Goal: Communication & Community: Answer question/provide support

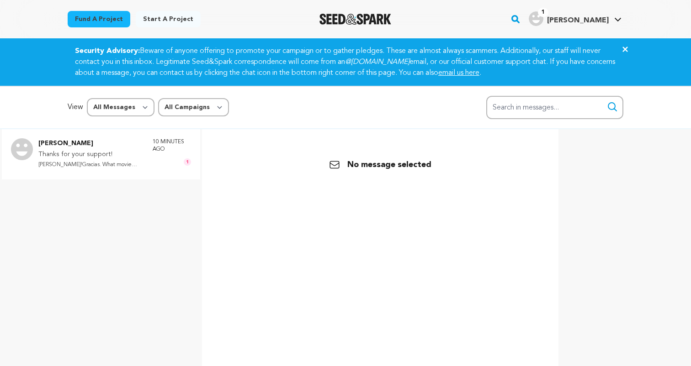
click at [92, 163] on p "[PERSON_NAME]!Gracias. What movie should I w..." at bounding box center [90, 165] width 105 height 11
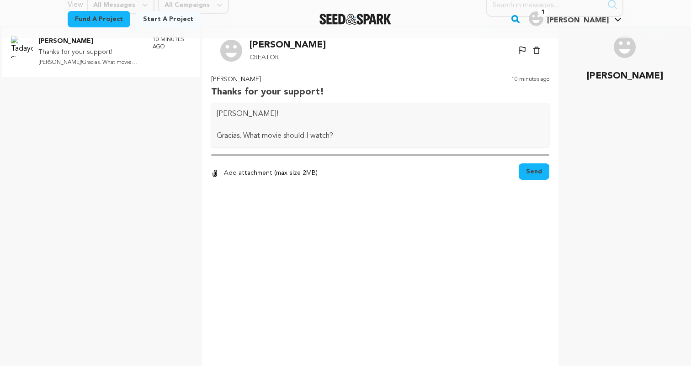
scroll to position [137, 0]
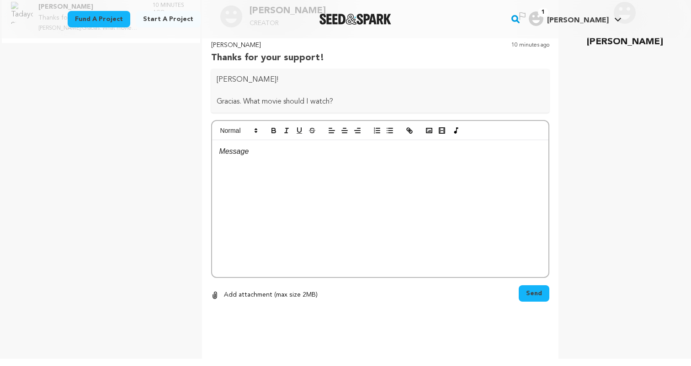
click at [305, 169] on div at bounding box center [380, 208] width 336 height 137
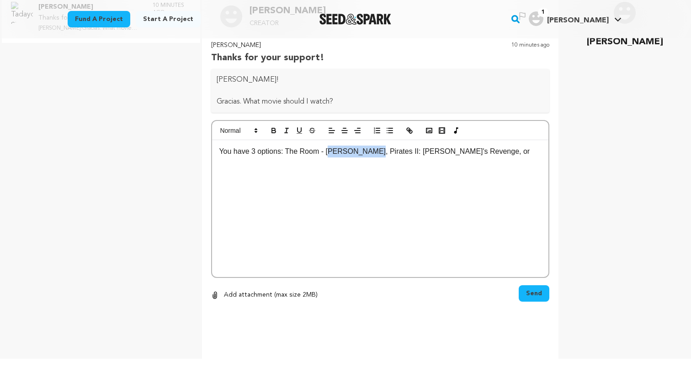
drag, startPoint x: 379, startPoint y: 152, endPoint x: 331, endPoint y: 153, distance: 48.4
click at [331, 153] on p "You have 3 options: The Room - [PERSON_NAME], Pirates II: [PERSON_NAME]'s Reven…" at bounding box center [380, 152] width 322 height 12
click at [440, 154] on p "You have 3 options: The Room, Pirates II: [PERSON_NAME]'s Revenge, or" at bounding box center [380, 152] width 322 height 12
click at [282, 153] on p "You have 3 options: The Room, Pirates II: [PERSON_NAME]'s Revenge, or Winnie th…" at bounding box center [380, 157] width 322 height 23
drag, startPoint x: 300, startPoint y: 151, endPoint x: 287, endPoint y: 151, distance: 13.7
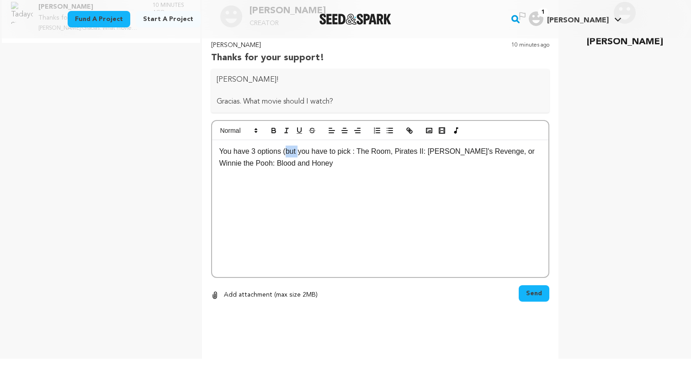
click at [287, 151] on p "You have 3 options (but you have to pick : The Room, Pirates II: [PERSON_NAME]'…" at bounding box center [380, 157] width 322 height 23
click at [342, 152] on p "You have 3 options (you have to pick : The Room, Pirates II: [PERSON_NAME]'s Re…" at bounding box center [380, 157] width 322 height 23
click at [436, 168] on p "You have 3 options (you have to pick at least 1 and watch the whole thing): The…" at bounding box center [380, 157] width 322 height 23
click at [537, 295] on span "Send" at bounding box center [534, 293] width 16 height 9
